Goal: Information Seeking & Learning: Learn about a topic

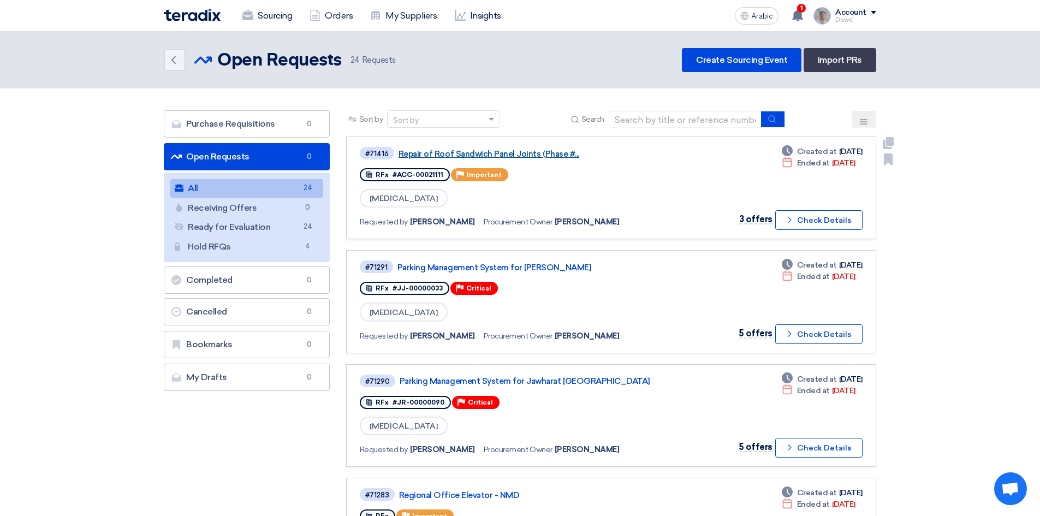
click at [480, 155] on font "Repair of Roof Sandwich Panel Joints (Phase #..." at bounding box center [489, 154] width 181 height 10
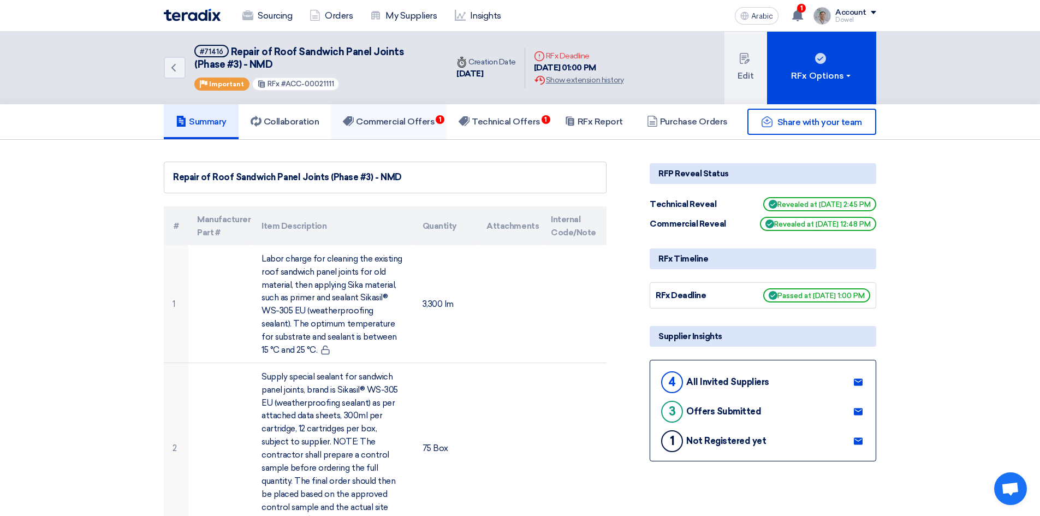
click at [415, 120] on font "Commercial Offers" at bounding box center [395, 121] width 79 height 10
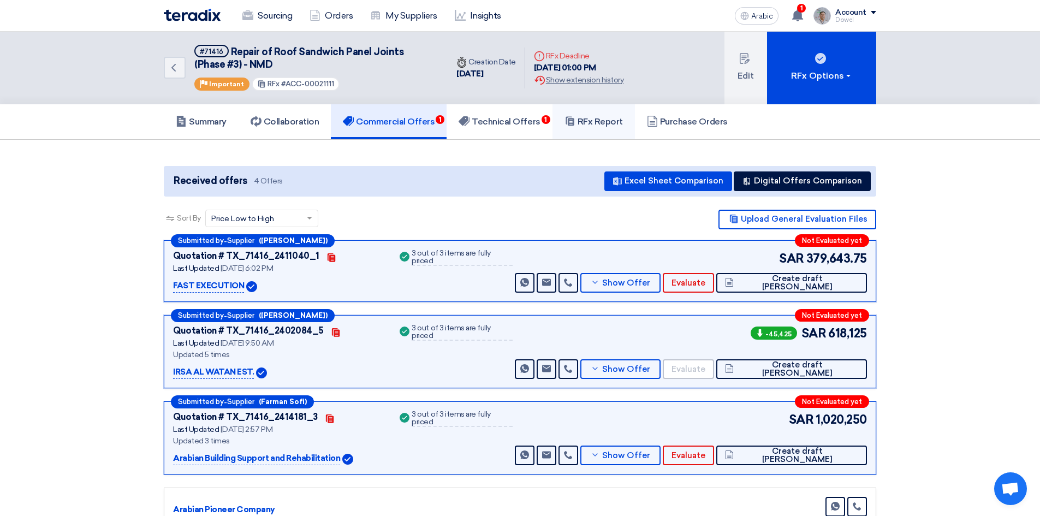
click at [585, 121] on font "RFx Report" at bounding box center [600, 121] width 45 height 10
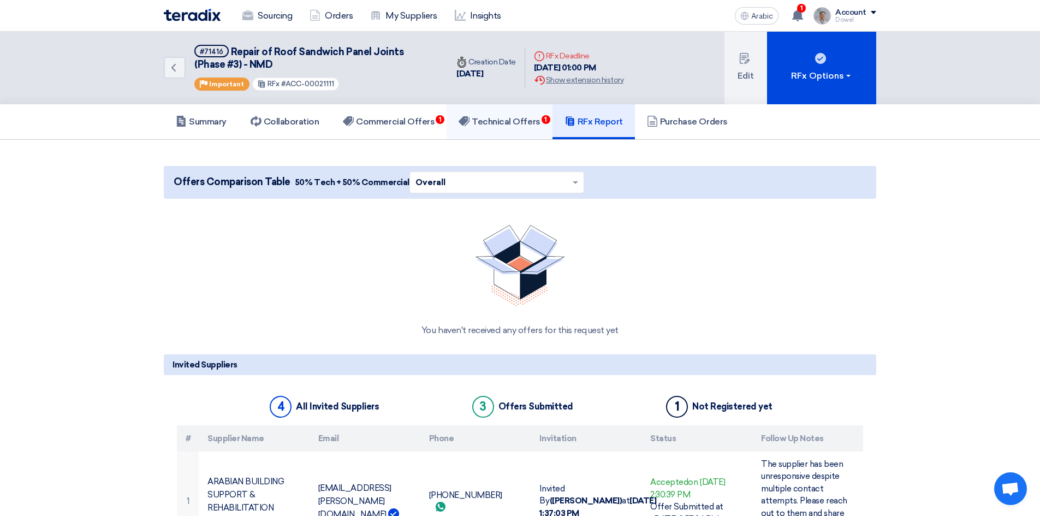
click at [522, 116] on font "Technical Offers" at bounding box center [506, 121] width 68 height 10
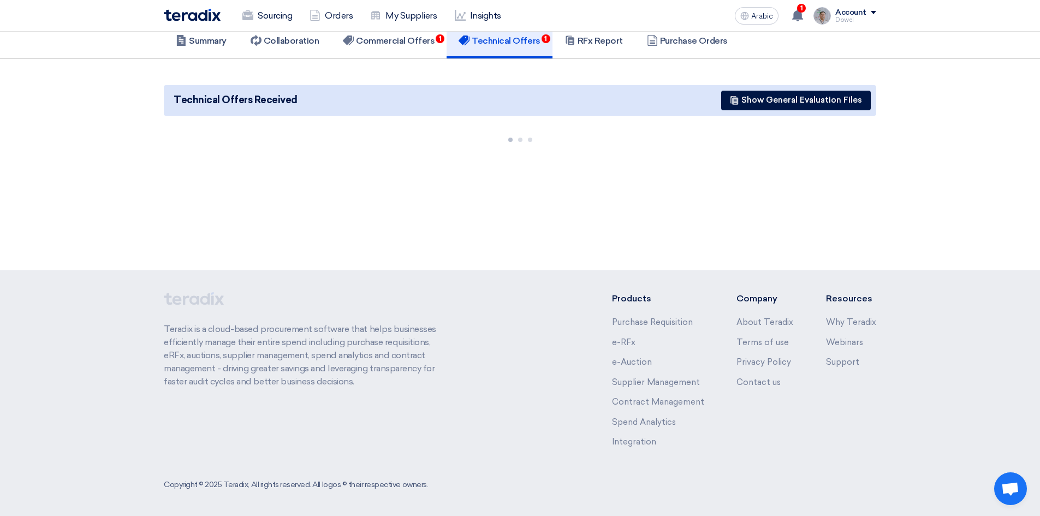
scroll to position [82, 0]
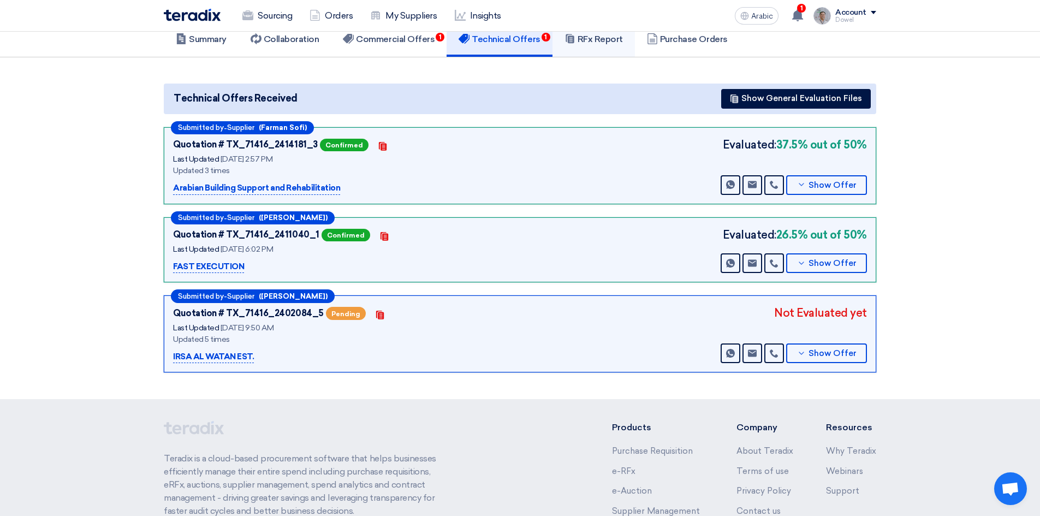
click at [599, 44] on font "RFx Report" at bounding box center [600, 39] width 45 height 10
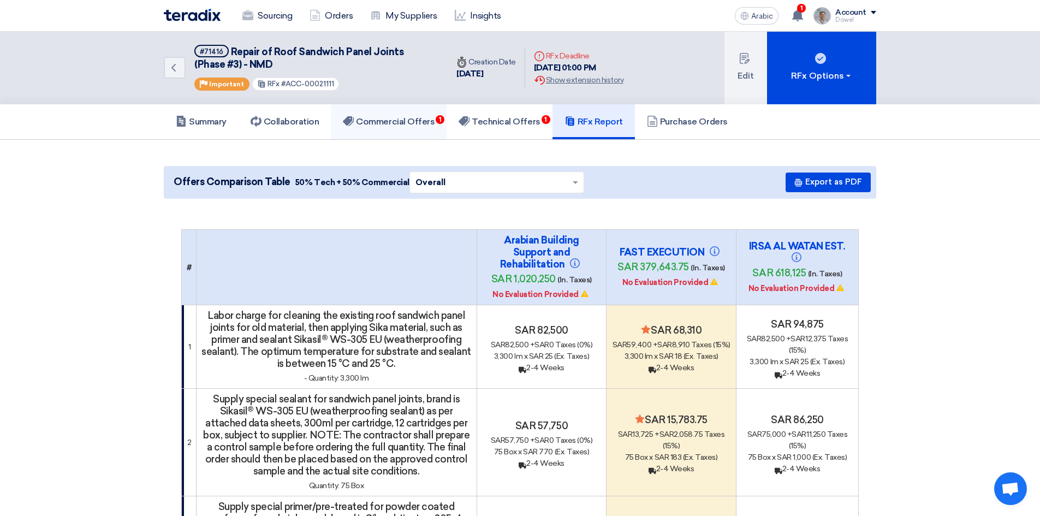
click at [392, 119] on font "Commercial Offers" at bounding box center [395, 121] width 79 height 10
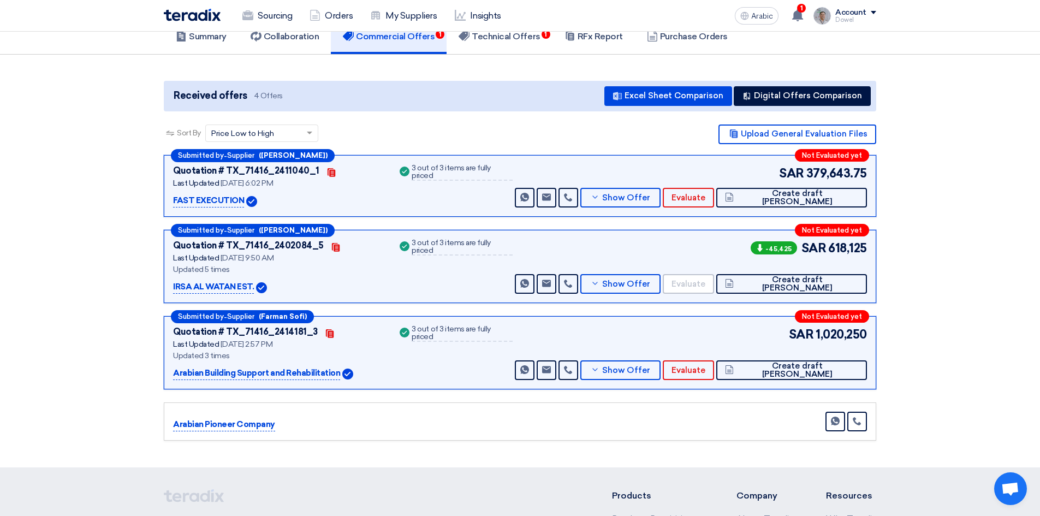
scroll to position [164, 0]
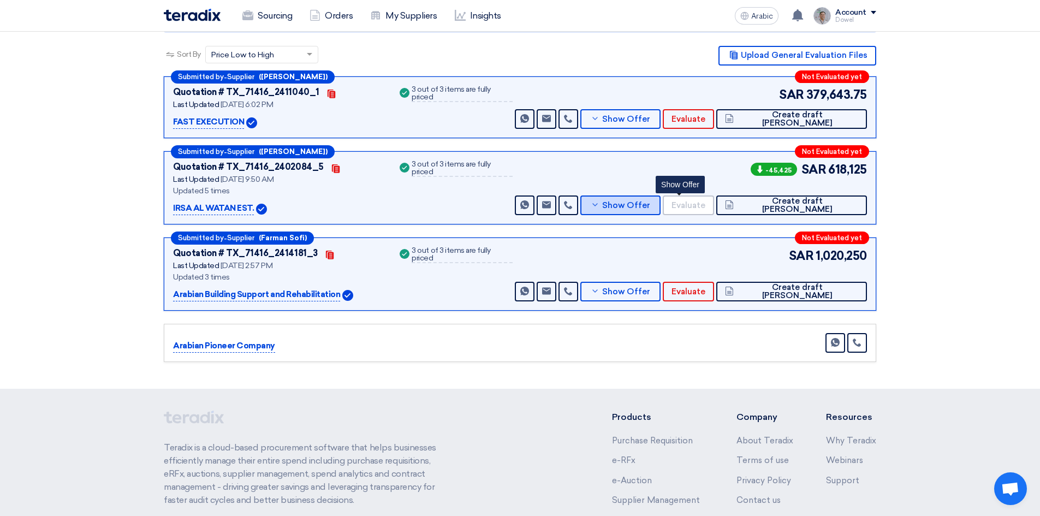
click at [650, 207] on font "Show Offer" at bounding box center [626, 205] width 48 height 10
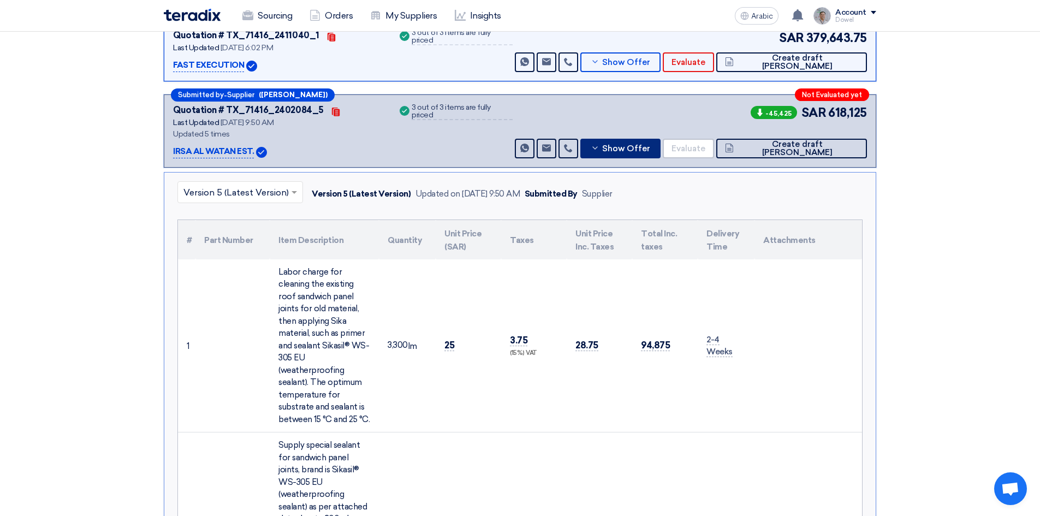
scroll to position [218, 0]
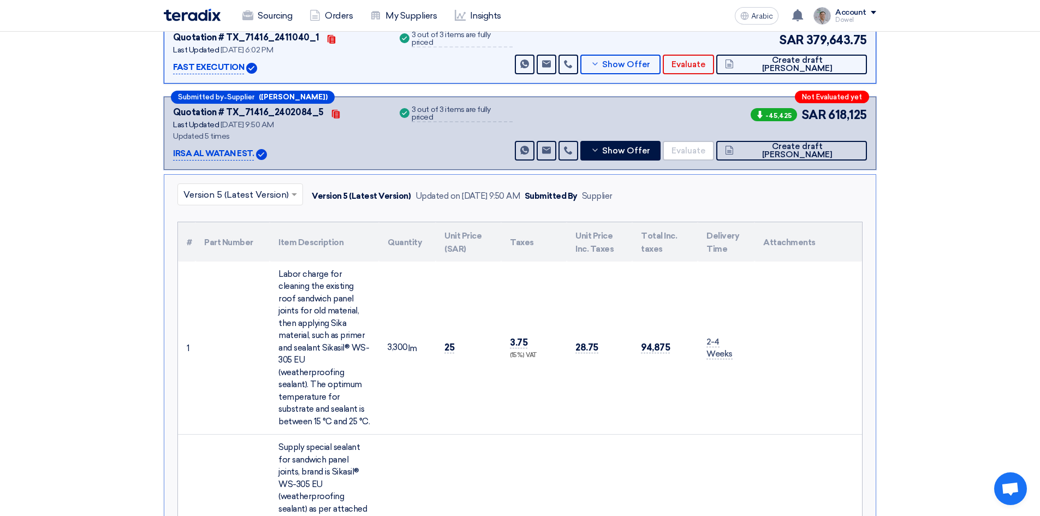
click at [228, 191] on input "text" at bounding box center [234, 195] width 103 height 18
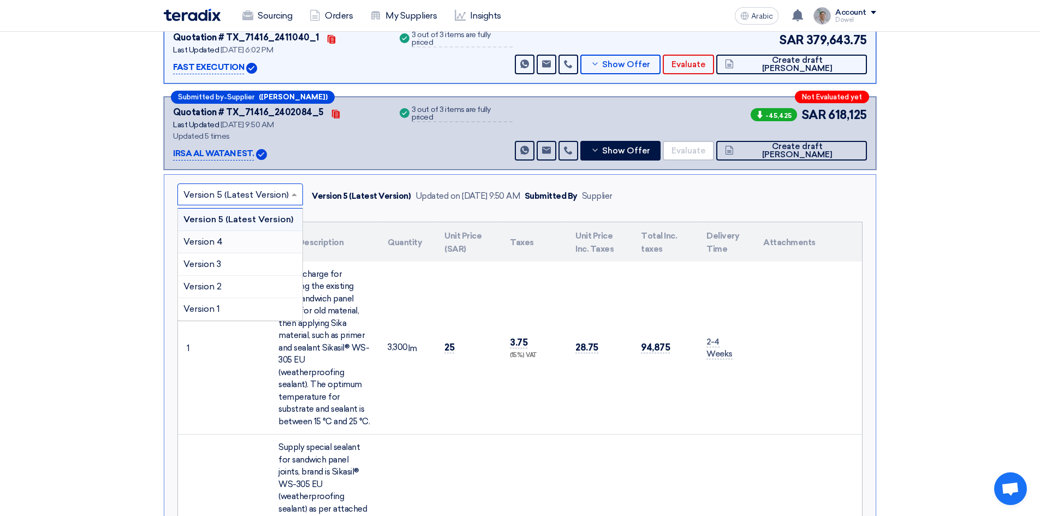
click at [227, 243] on div "Version 4" at bounding box center [240, 242] width 124 height 22
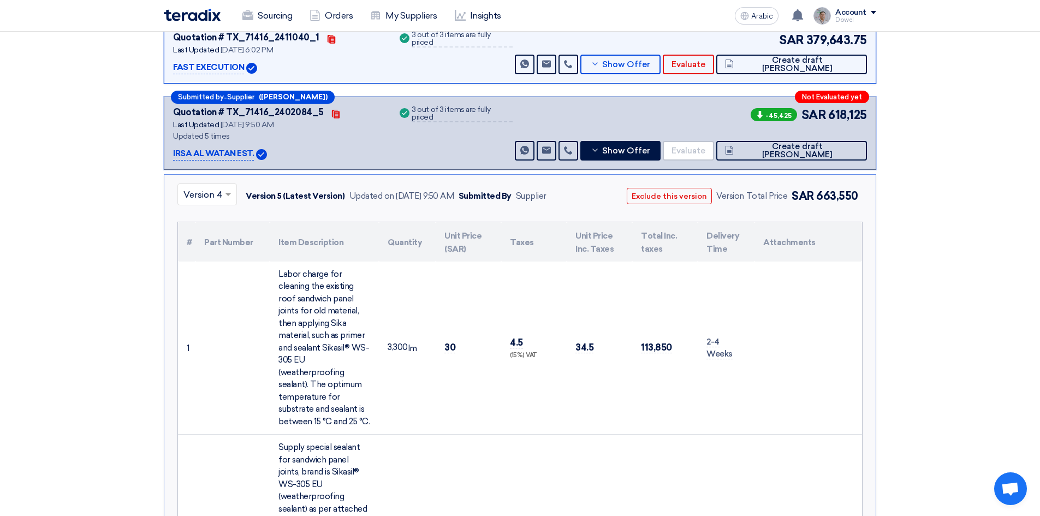
click at [214, 192] on input "text" at bounding box center [201, 195] width 37 height 18
click at [210, 264] on font "Version 3" at bounding box center [202, 264] width 38 height 10
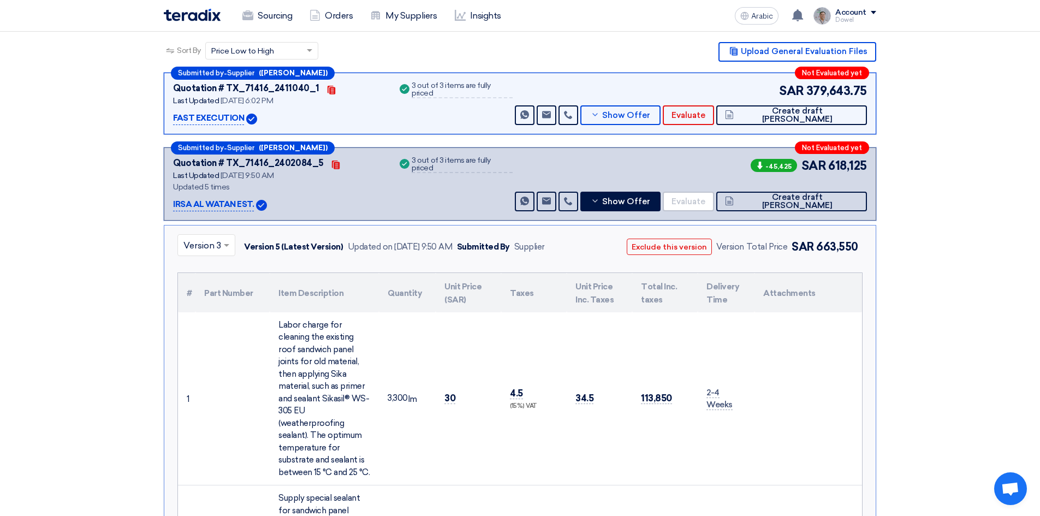
scroll to position [164, 0]
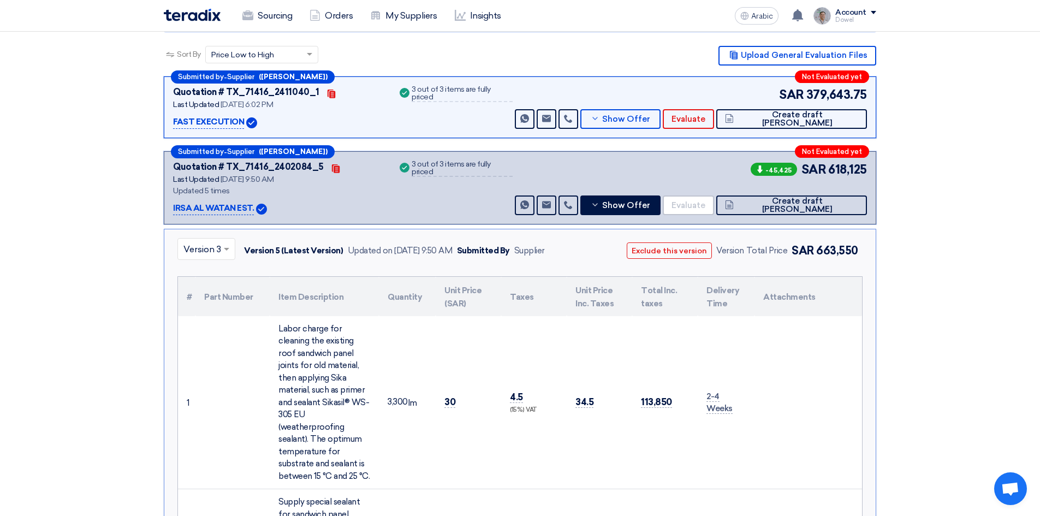
click at [214, 247] on input "text" at bounding box center [200, 250] width 35 height 18
click at [203, 343] on font "Version 2" at bounding box center [202, 341] width 38 height 10
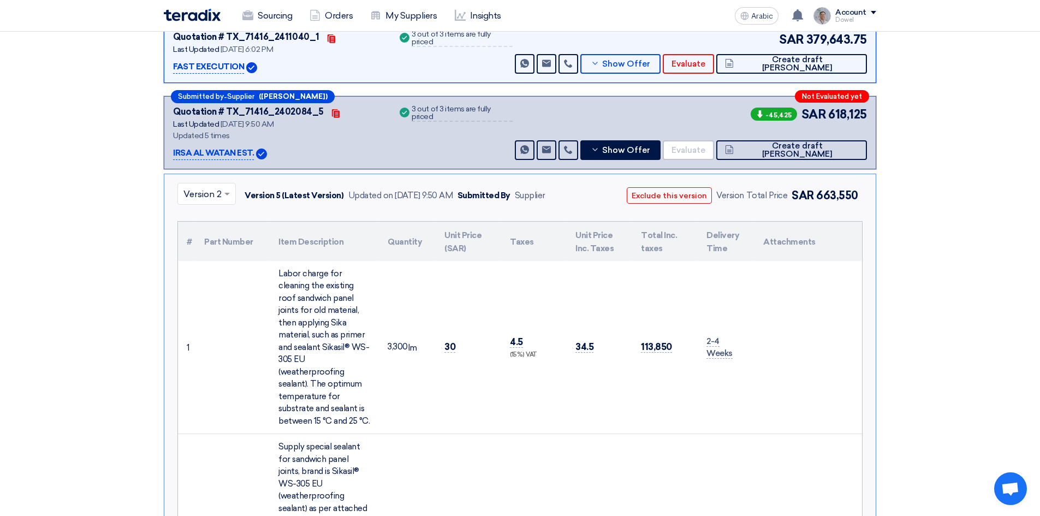
scroll to position [218, 0]
click at [217, 193] on input "text" at bounding box center [200, 195] width 35 height 18
click at [216, 307] on font "Version 1" at bounding box center [201, 309] width 37 height 10
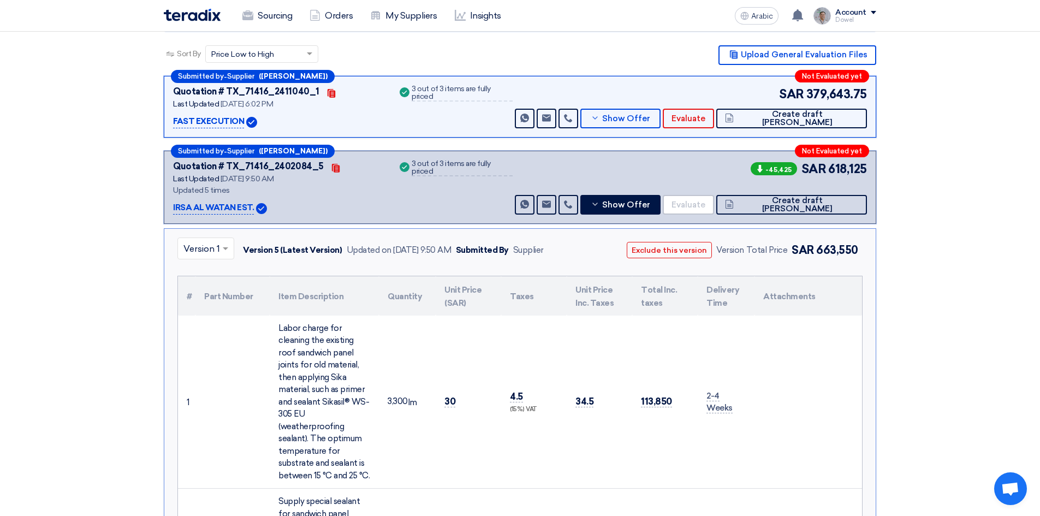
scroll to position [164, 0]
click at [211, 249] on input "text" at bounding box center [200, 250] width 34 height 18
click at [211, 274] on font "Version 5 (Latest Version)" at bounding box center [235, 274] width 105 height 10
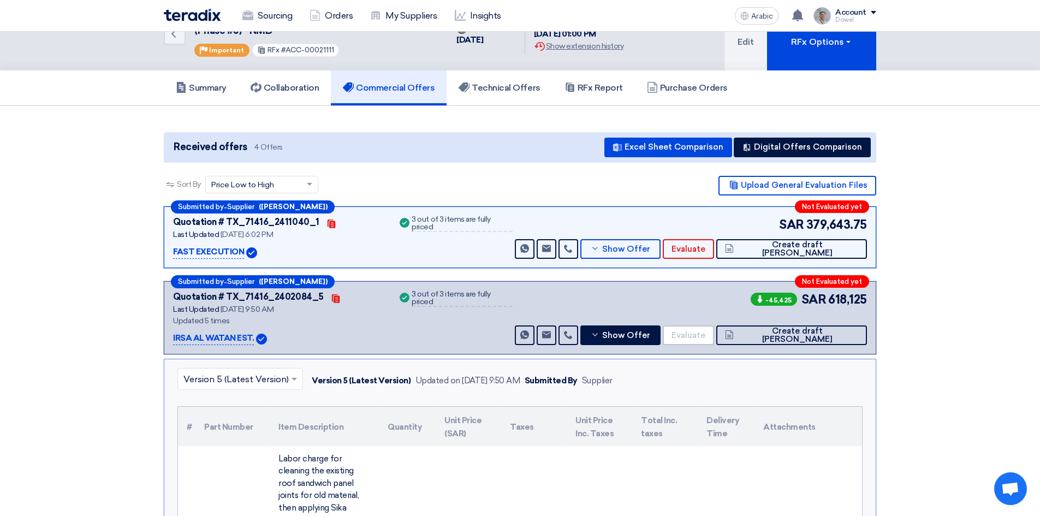
scroll to position [0, 0]
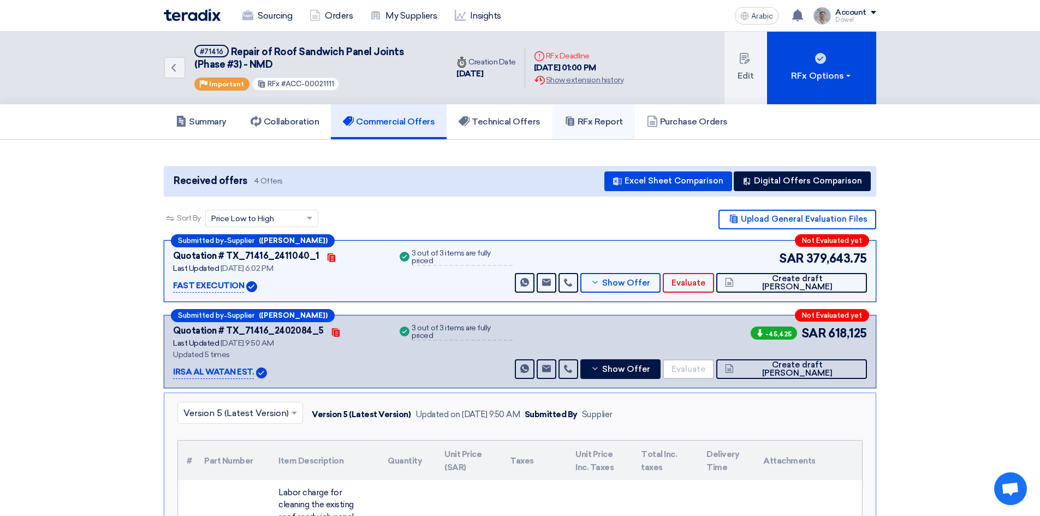
click at [591, 123] on font "RFx Report" at bounding box center [600, 121] width 45 height 10
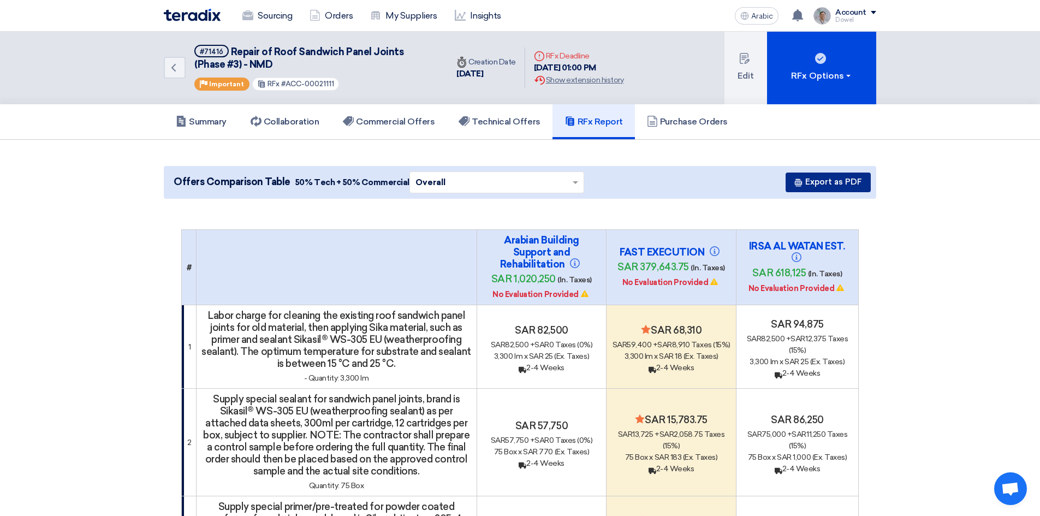
click at [820, 179] on font "Export as PDF" at bounding box center [833, 182] width 57 height 10
drag, startPoint x: 221, startPoint y: 50, endPoint x: 197, endPoint y: 45, distance: 24.5
click at [197, 45] on h5 "#71416 Repair of Roof Sandwich Panel Joints (Phase #3) - NMD" at bounding box center [314, 58] width 240 height 27
copy font "#71416"
drag, startPoint x: 231, startPoint y: 51, endPoint x: 258, endPoint y: 67, distance: 31.1
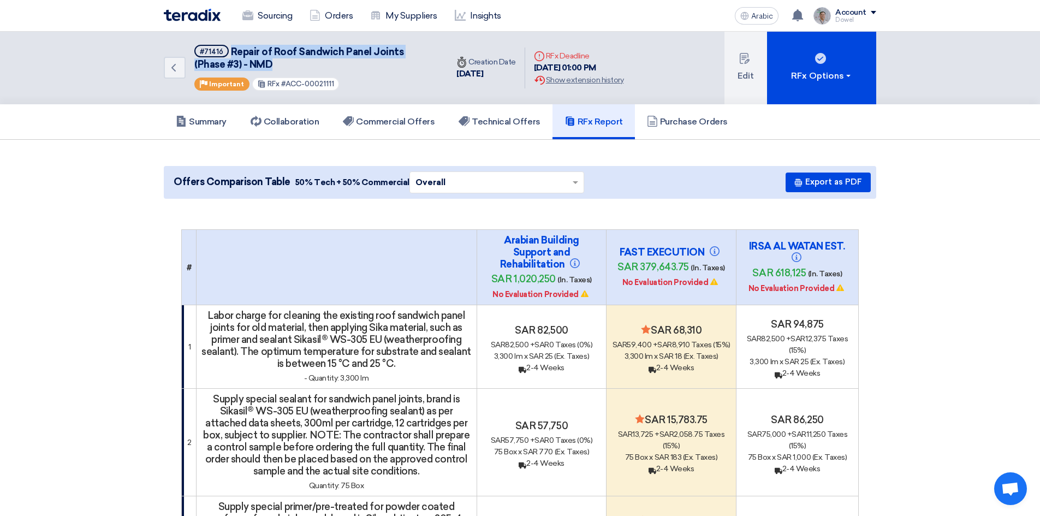
click at [253, 62] on h5 "#71416 Repair of Roof Sandwich Panel Joints (Phase #3) - NMD" at bounding box center [314, 58] width 240 height 27
copy font "Repair of Roof Sandwich Panel Joints (Phase #3) - NMD"
